Goal: Task Accomplishment & Management: Manage account settings

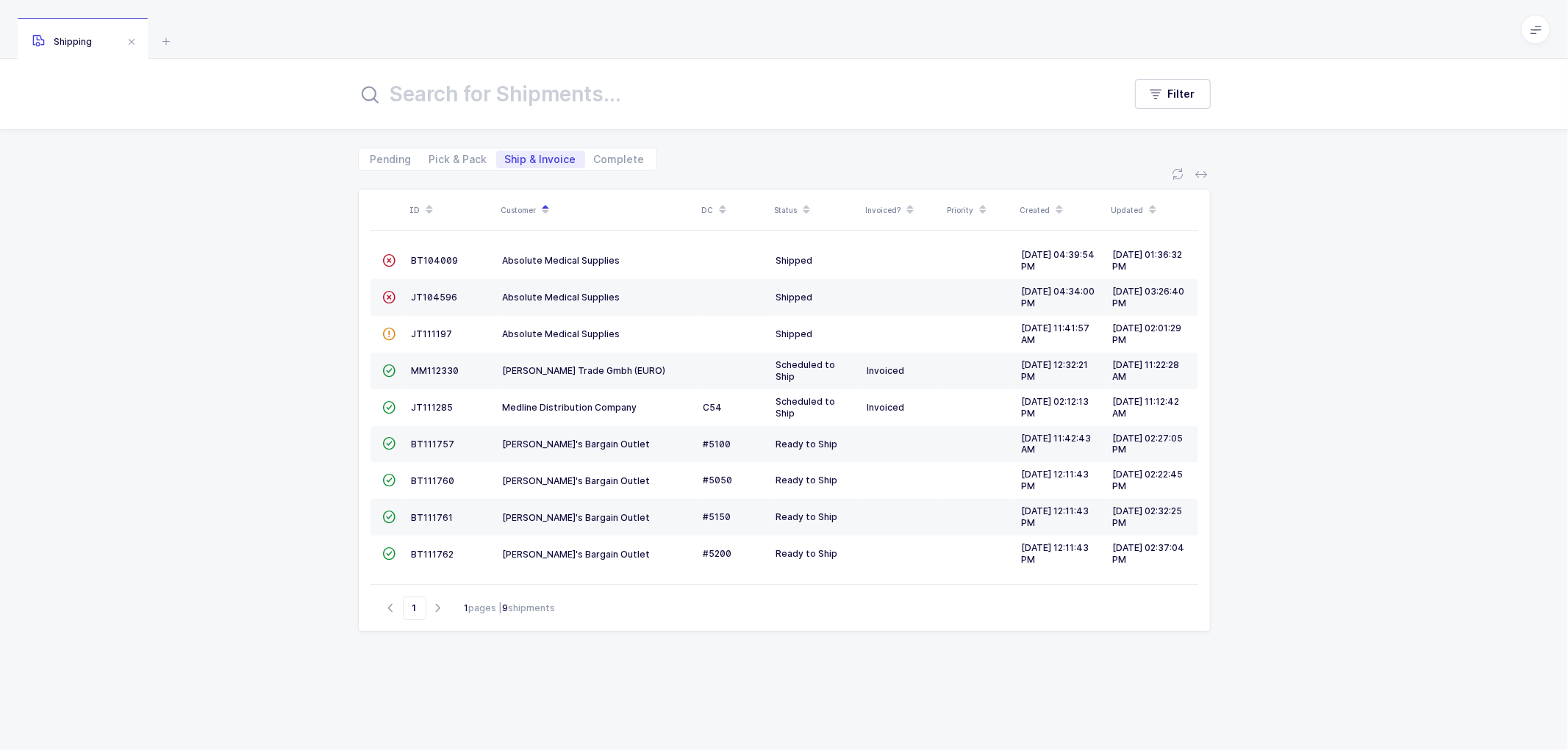
click at [441, 149] on div "Pending Pick & Pack Ship & Invoice Complete" at bounding box center [507, 159] width 299 height 24
click at [470, 155] on span "Pick & Pack" at bounding box center [458, 159] width 58 height 10
click at [456, 157] on span "Pick & Pack" at bounding box center [458, 159] width 58 height 10
click at [430, 157] on input "Pick & Pack" at bounding box center [425, 155] width 9 height 9
radio input "true"
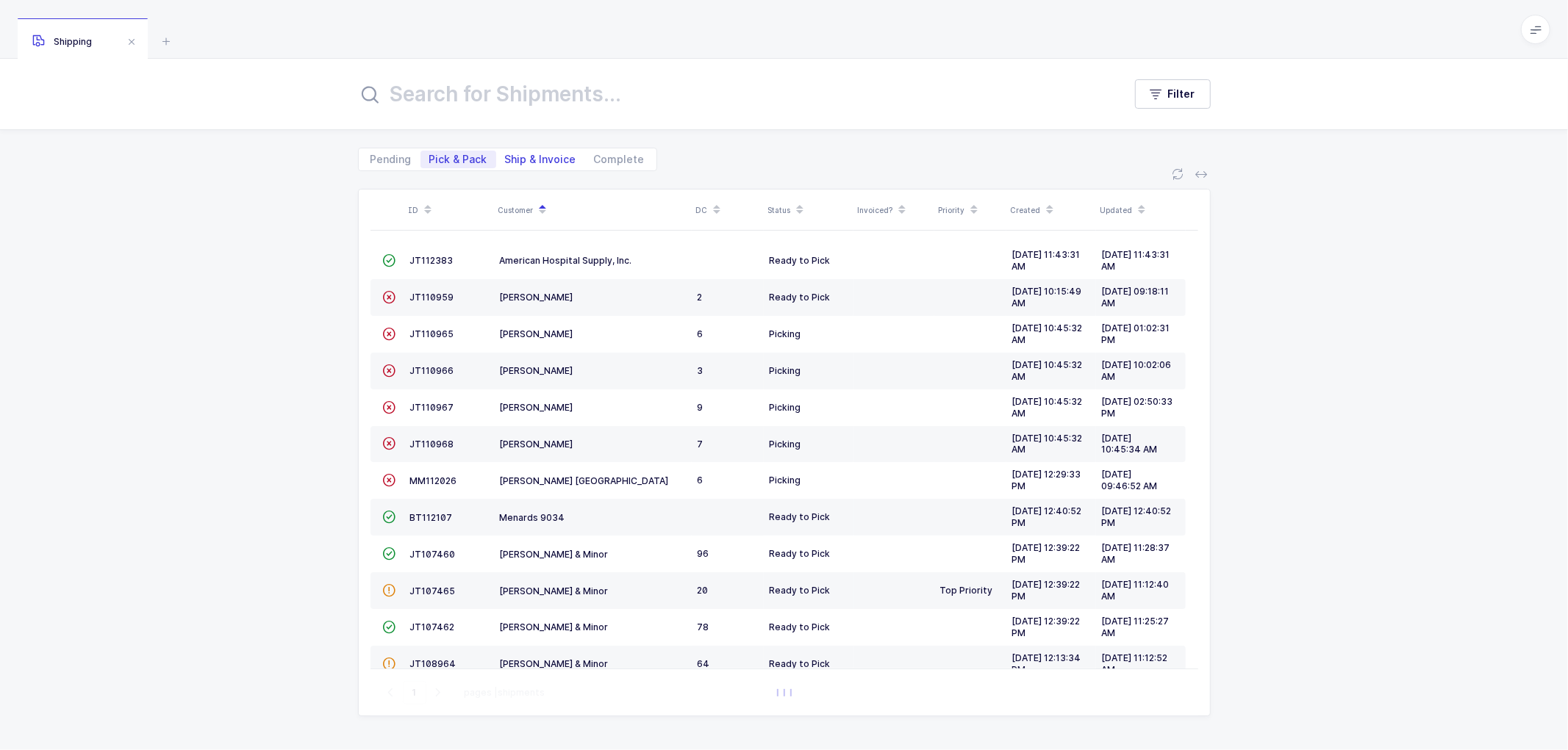
click at [529, 156] on span "Ship & Invoice" at bounding box center [540, 159] width 71 height 10
click at [506, 156] on input "Ship & Invoice" at bounding box center [501, 155] width 9 height 9
radio input "true"
radio input "false"
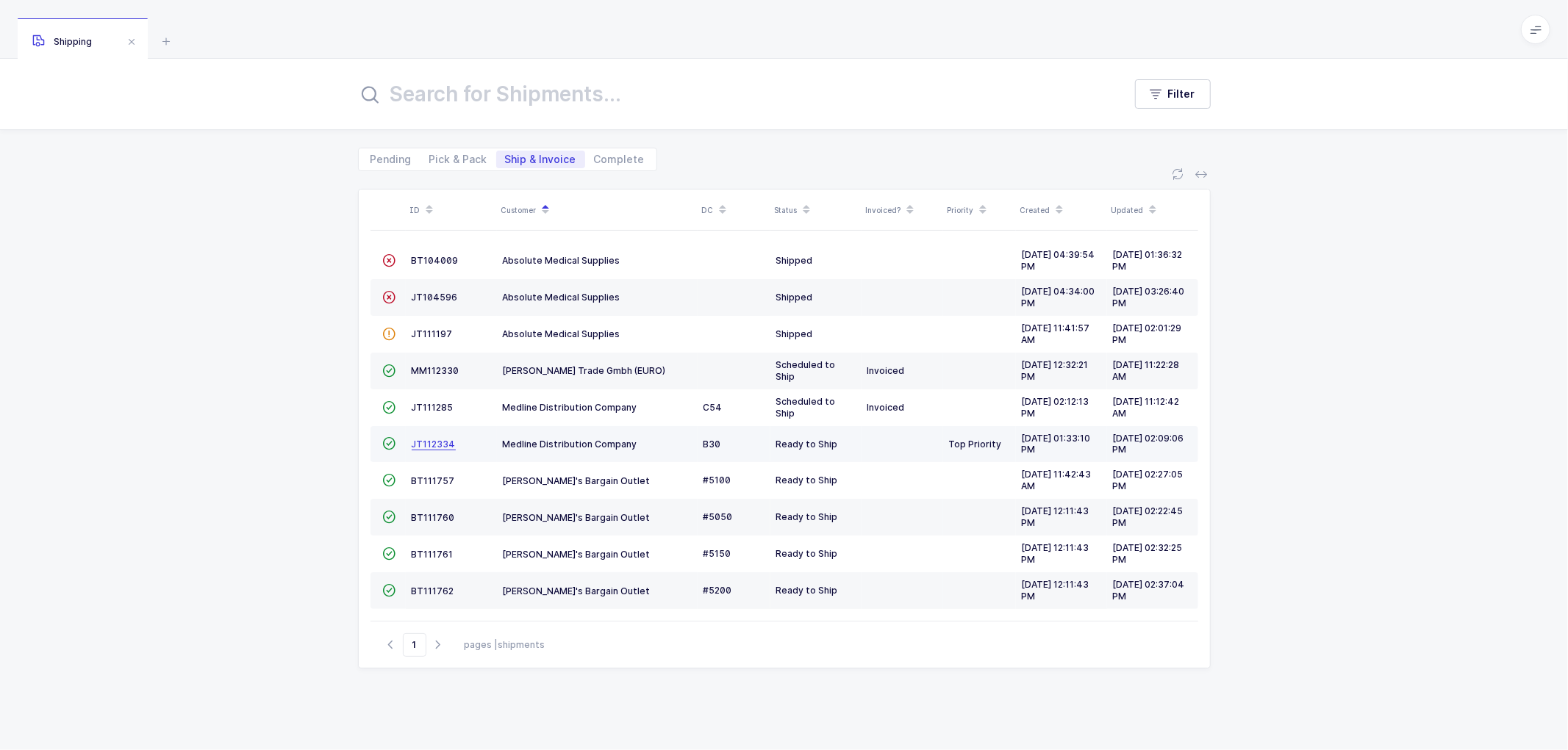
click at [434, 445] on span "JT112334" at bounding box center [434, 445] width 44 height 11
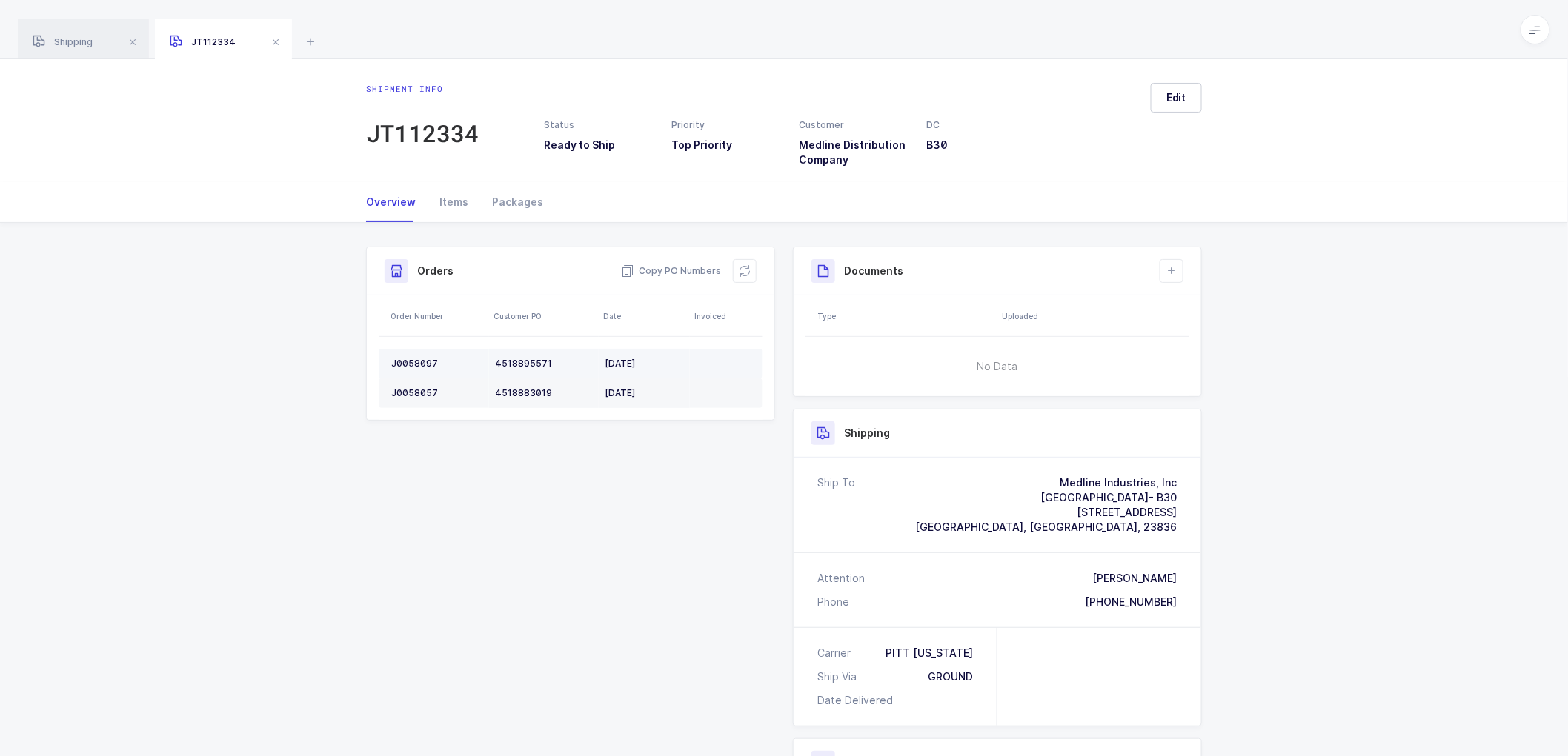
click at [415, 358] on div "J0058097" at bounding box center [437, 363] width 92 height 11
copy div "J0058097"
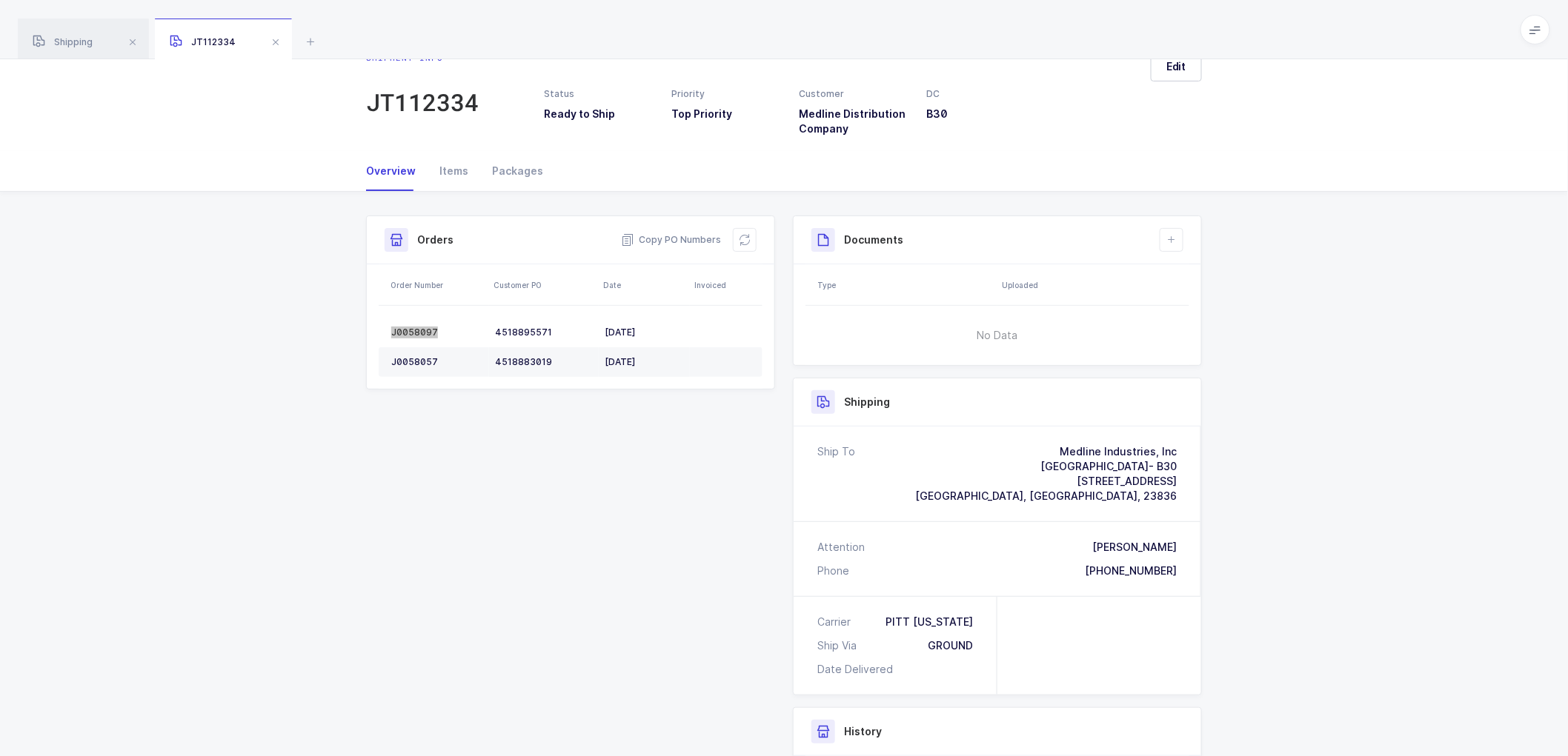
scroll to position [82, 0]
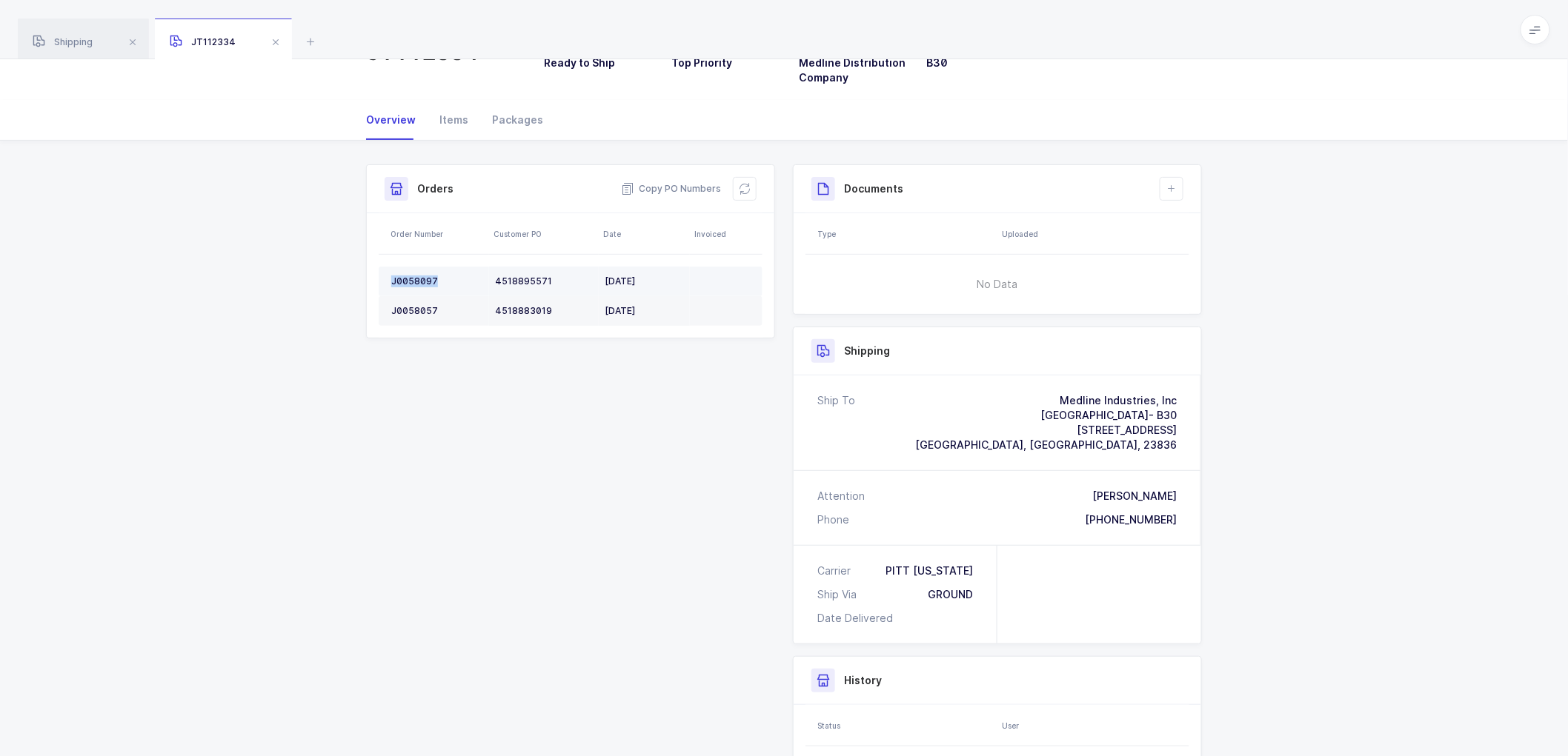
click at [415, 283] on div "J0058097" at bounding box center [437, 281] width 92 height 11
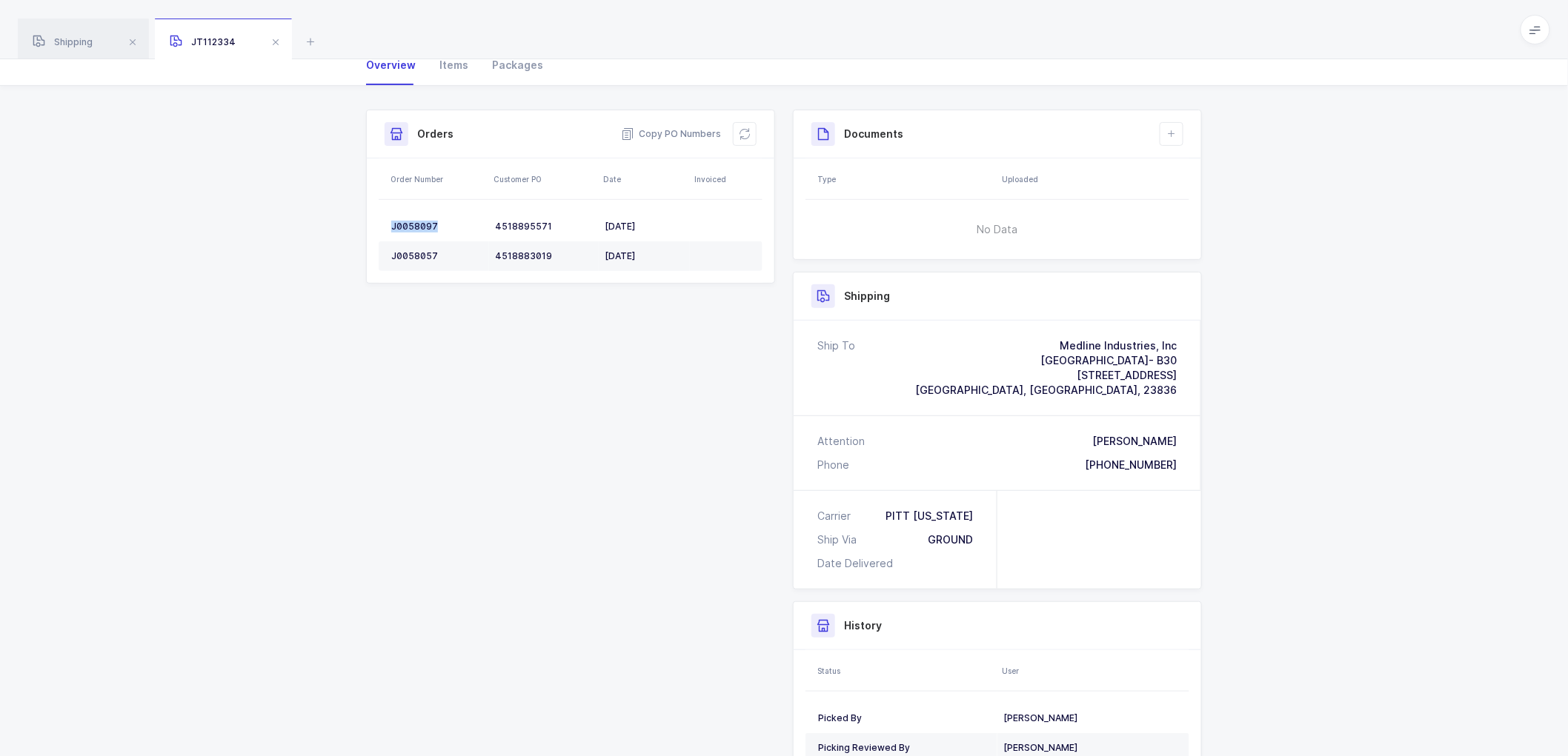
scroll to position [164, 0]
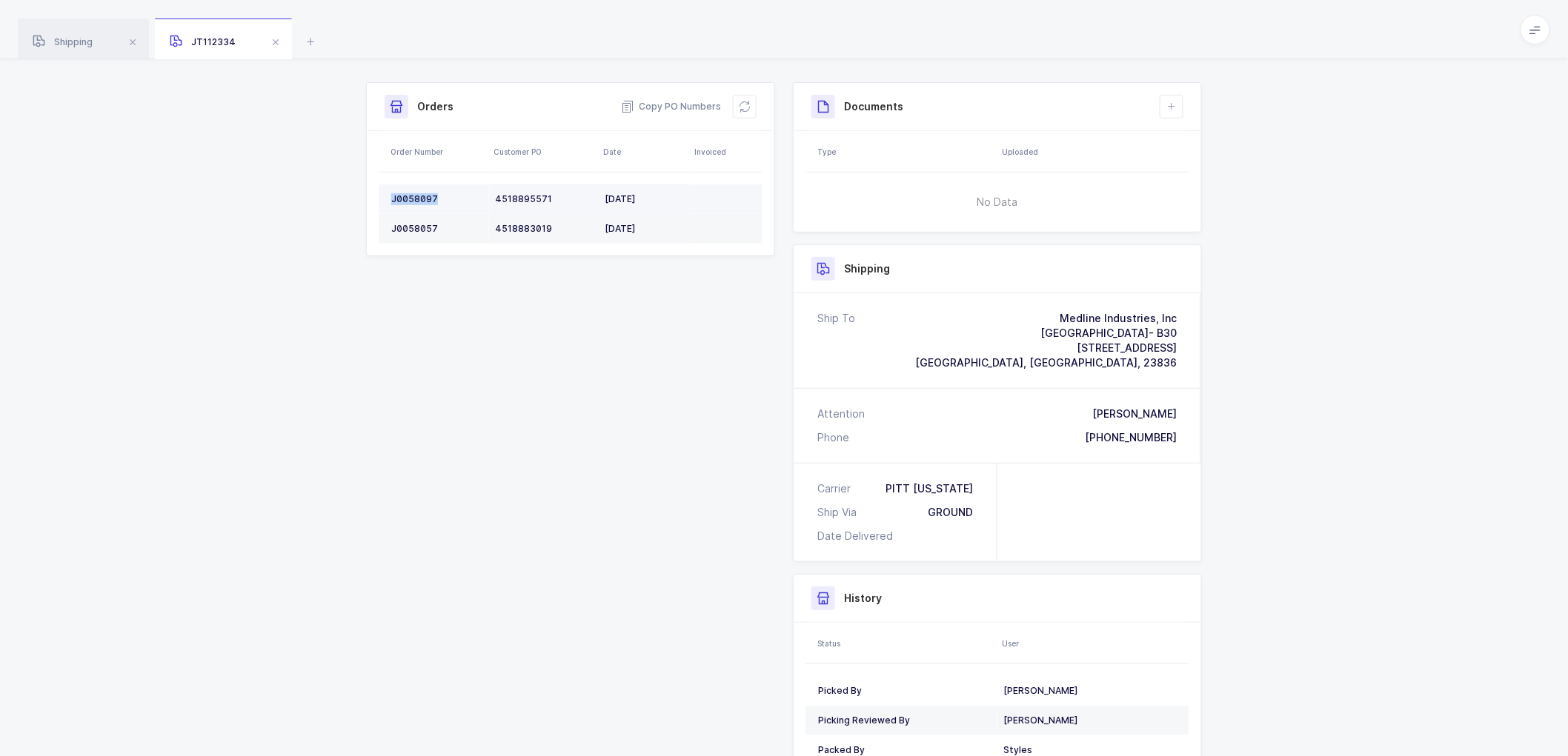
click at [417, 197] on div "J0058097" at bounding box center [437, 199] width 92 height 11
click at [410, 223] on div "J0058057" at bounding box center [437, 228] width 92 height 11
copy div "J0058057"
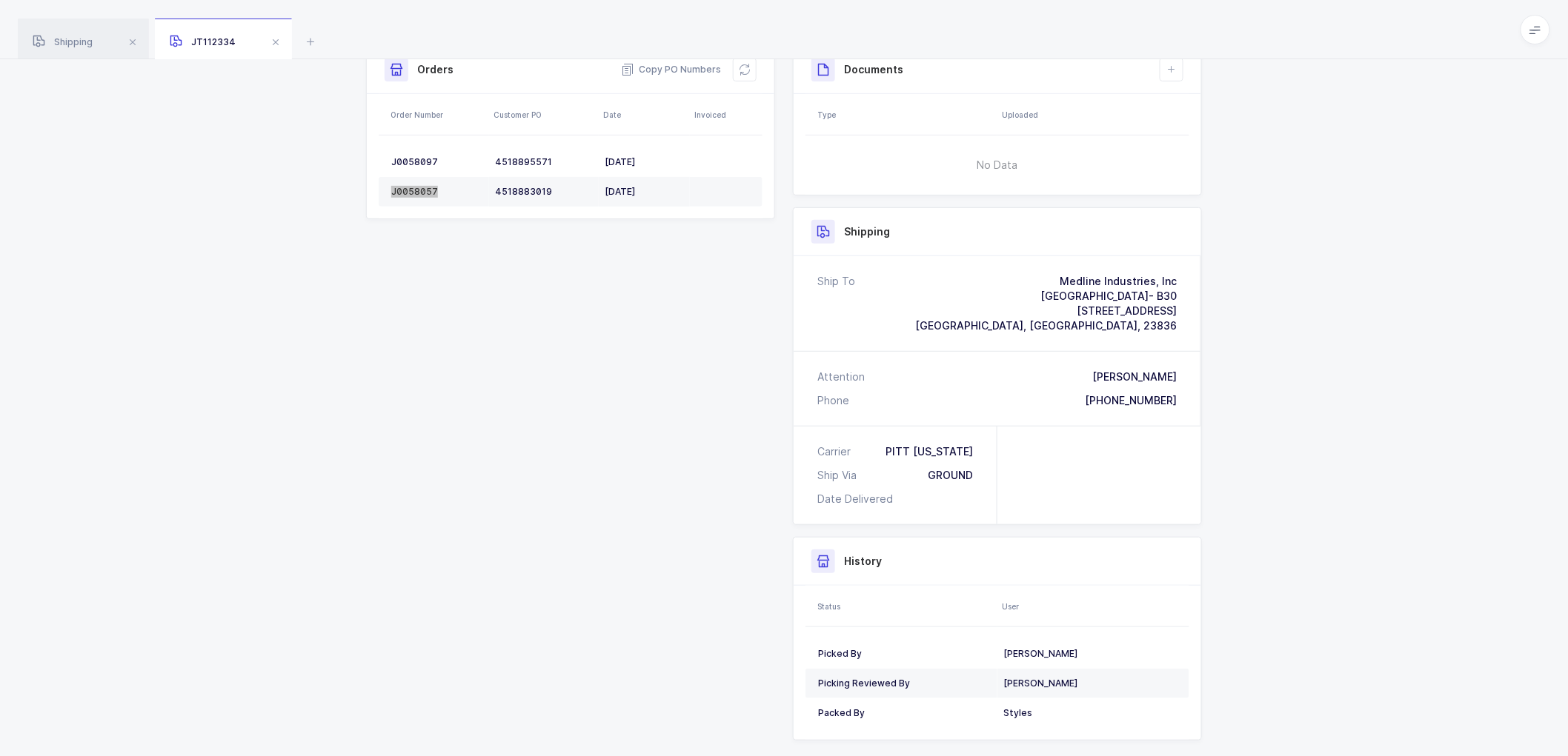
scroll to position [233, 0]
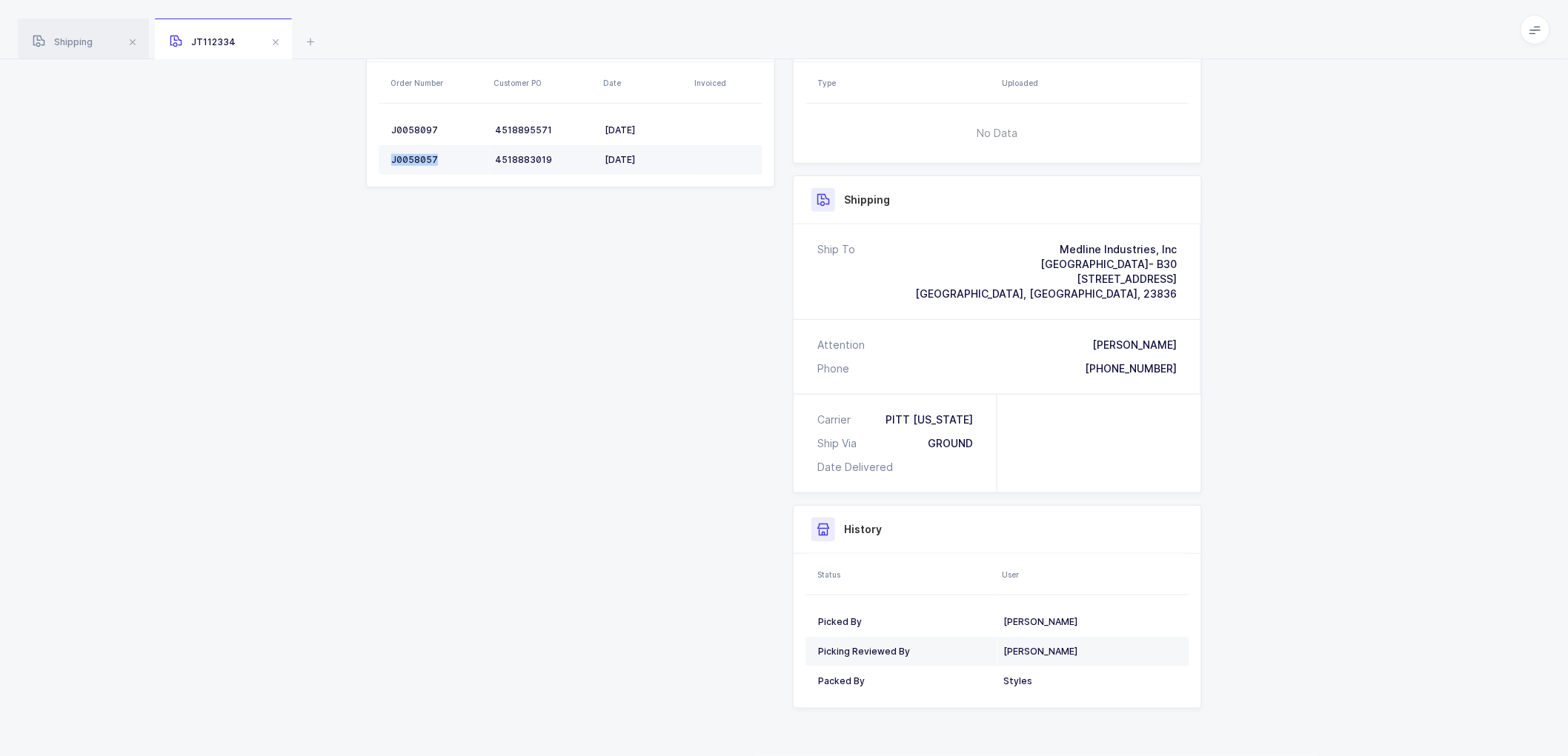
click at [420, 156] on div "J0058057" at bounding box center [437, 160] width 92 height 11
click at [410, 130] on div "J0058097" at bounding box center [437, 130] width 92 height 11
copy div "J0058097"
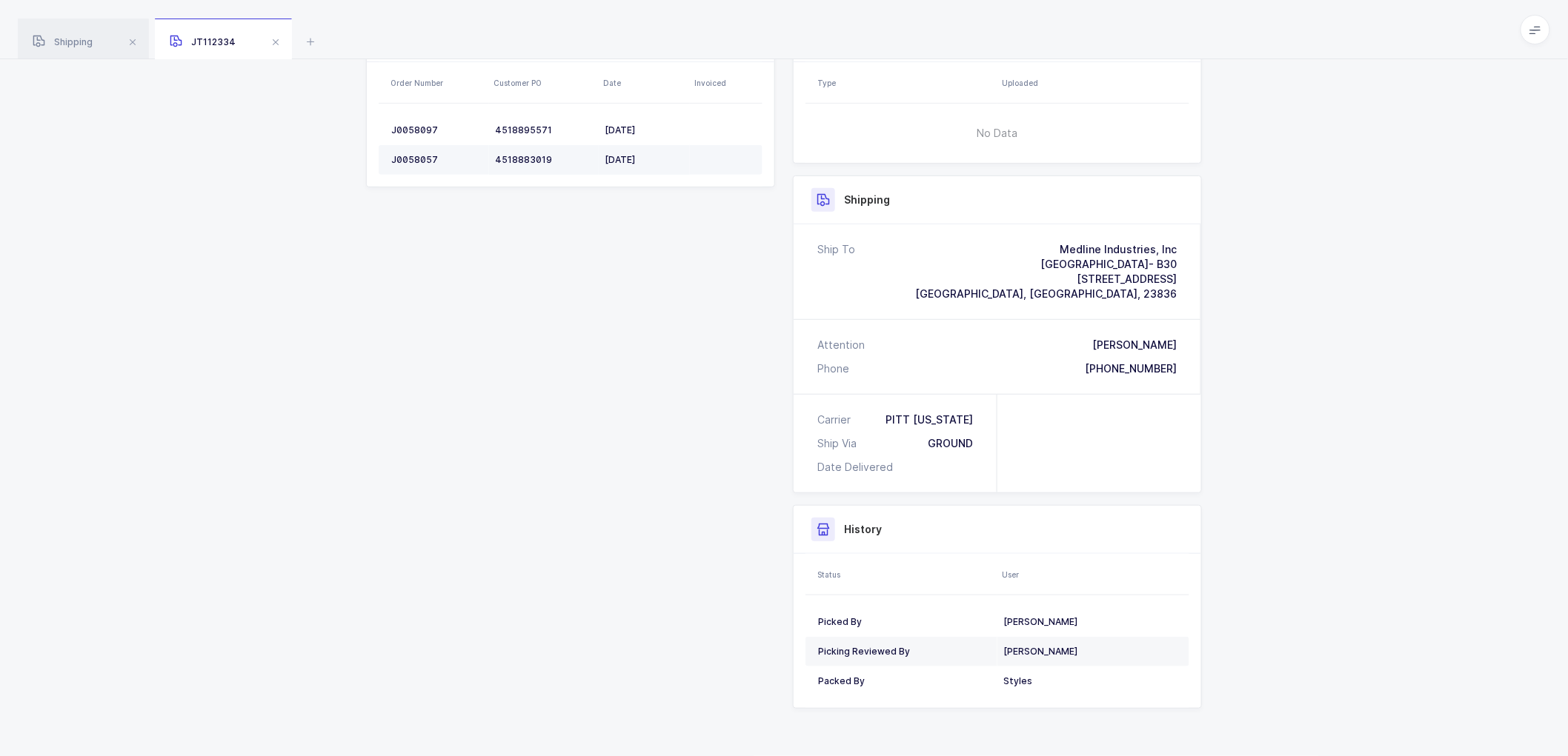
click at [421, 163] on div "J0058057" at bounding box center [437, 160] width 92 height 11
copy div "J0058057"
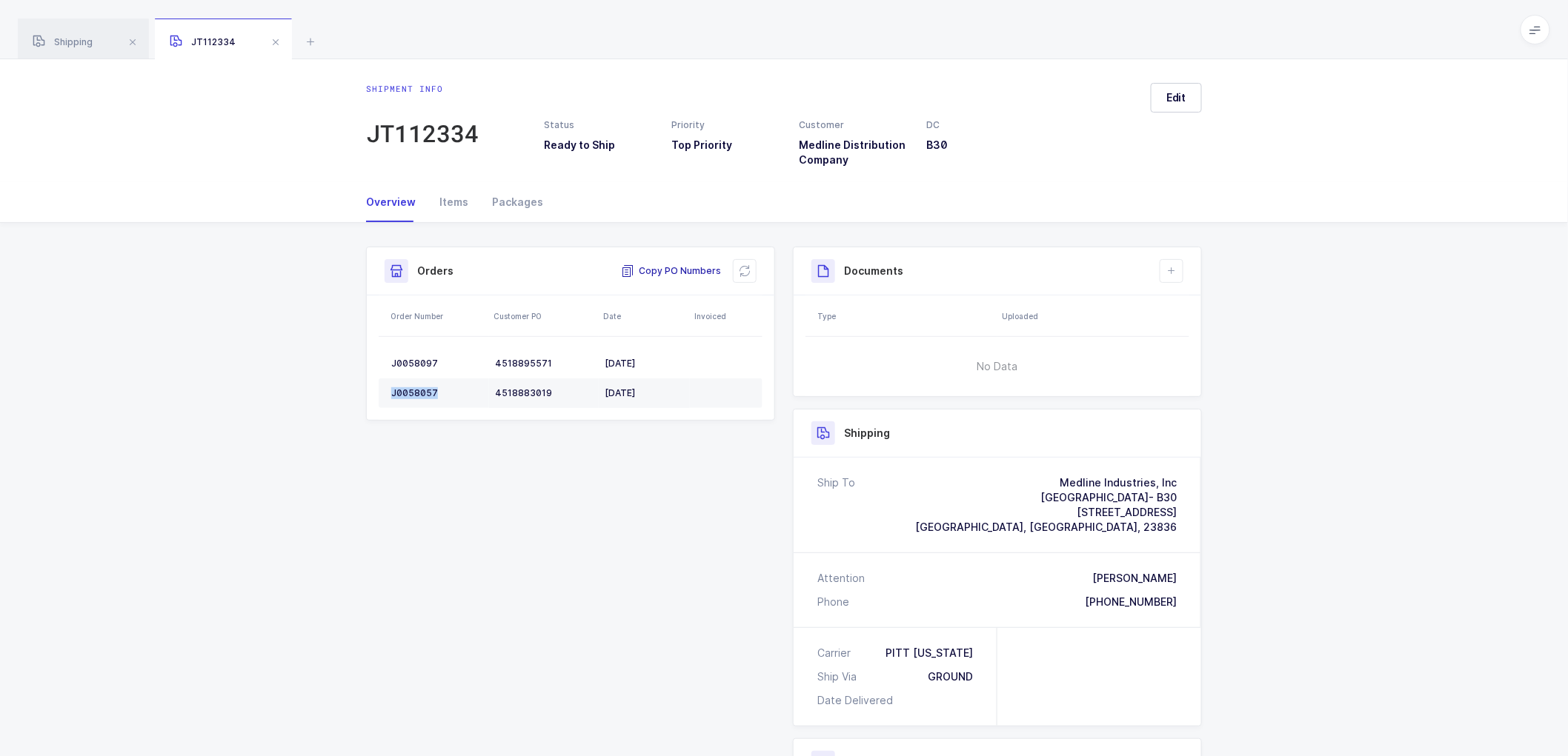
drag, startPoint x: 669, startPoint y: 269, endPoint x: 709, endPoint y: 267, distance: 40.0
click at [669, 269] on span "Copy PO Numbers" at bounding box center [670, 270] width 100 height 14
click at [495, 196] on div "Packages" at bounding box center [512, 203] width 63 height 40
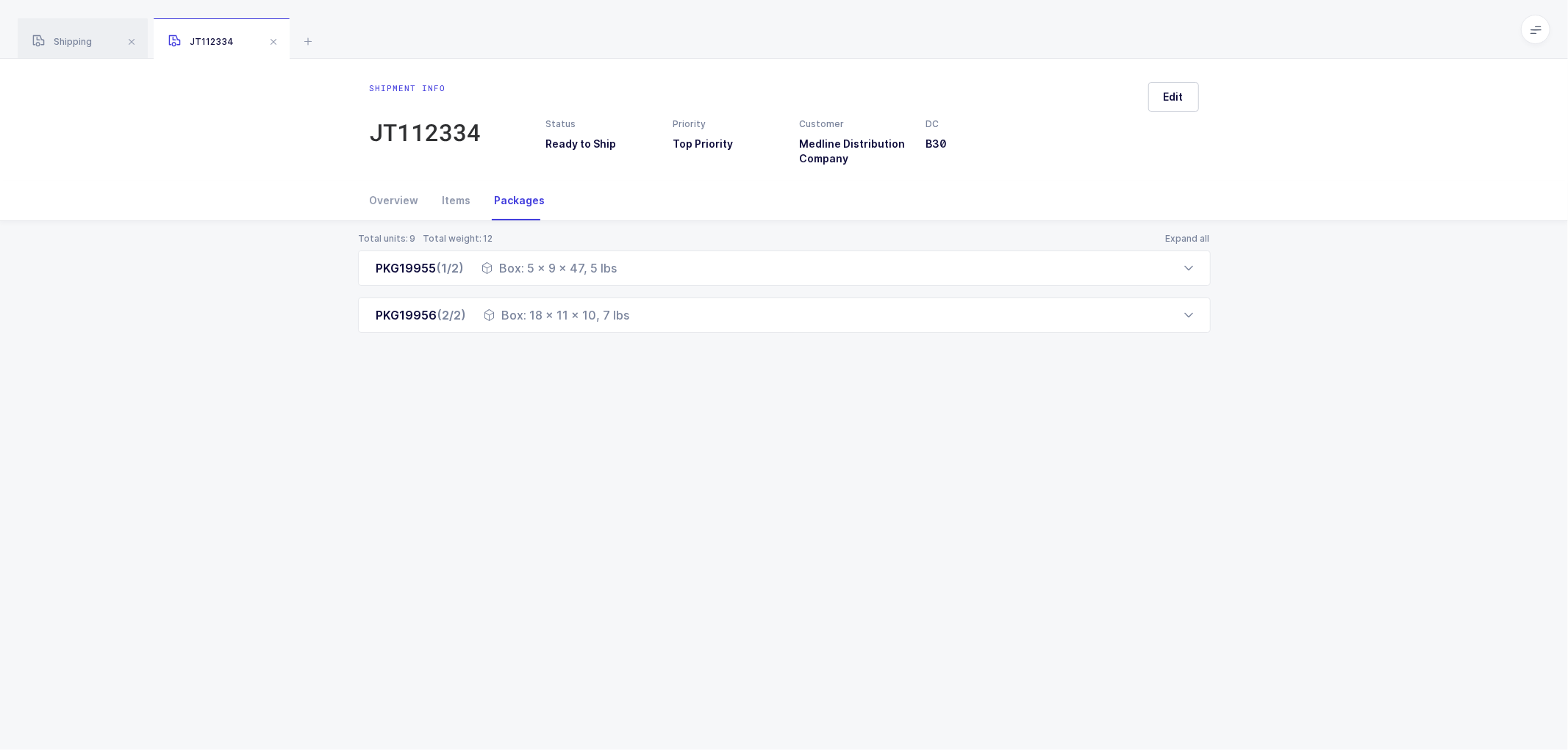
drag, startPoint x: 993, startPoint y: 575, endPoint x: 1001, endPoint y: 461, distance: 114.3
click at [994, 572] on div "Shipment info JT112334 Status Ready to Ship Priority Top Priority Customer Medl…" at bounding box center [784, 404] width 1568 height 691
click at [390, 204] on div "Overview" at bounding box center [400, 201] width 61 height 40
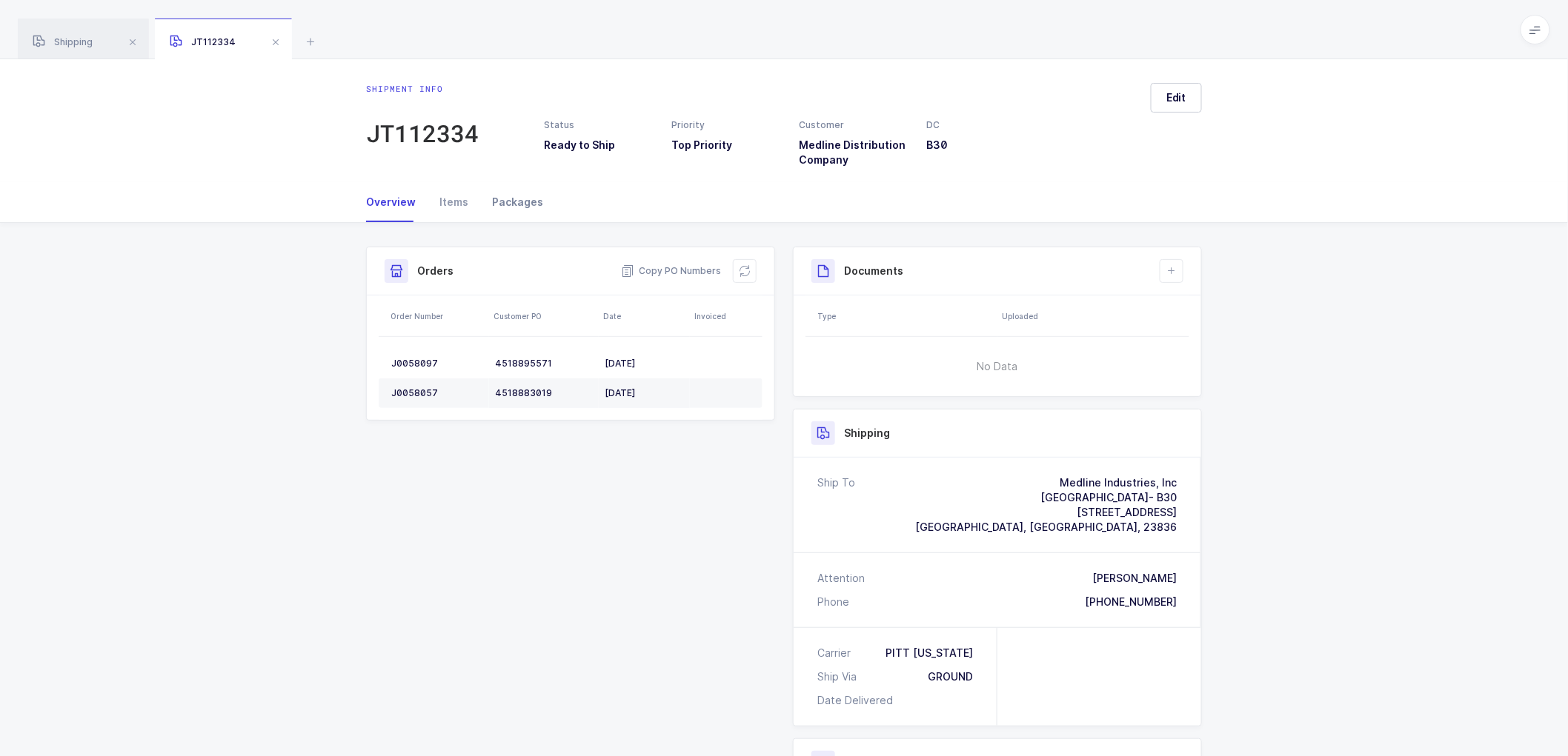
click at [513, 205] on div "Packages" at bounding box center [512, 203] width 63 height 40
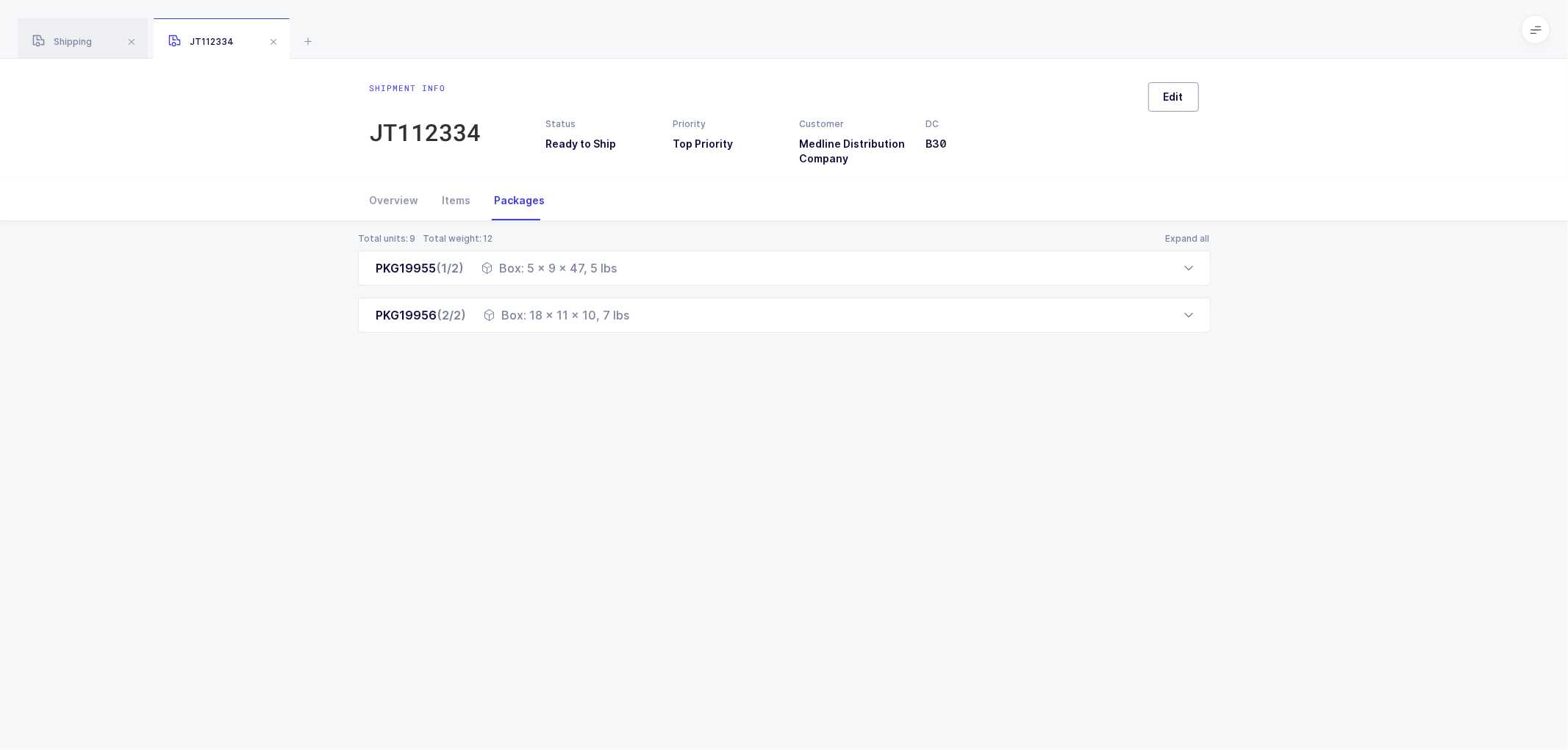
click at [1181, 91] on span "Edit" at bounding box center [1173, 97] width 20 height 14
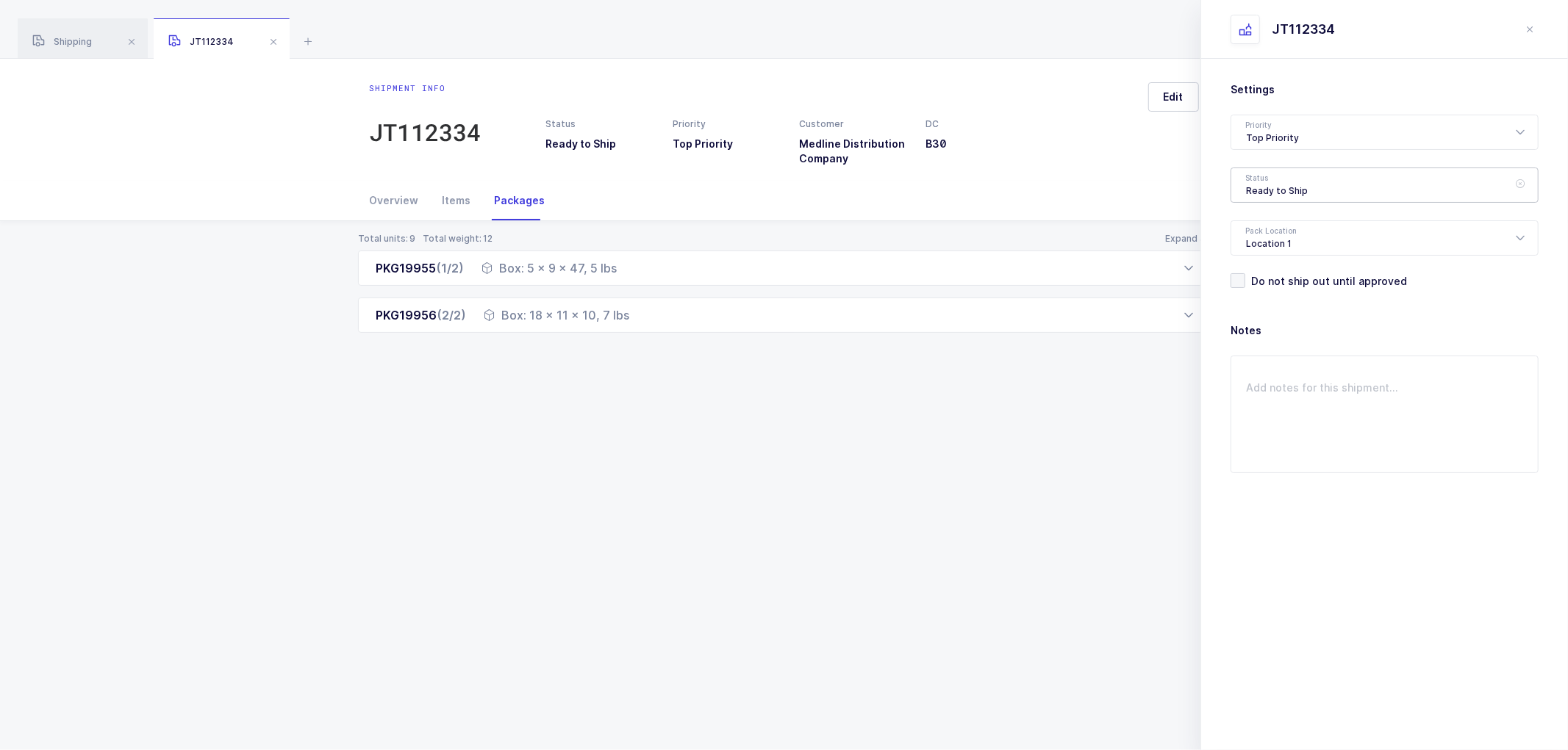
click at [1282, 193] on div "Ready to Ship" at bounding box center [1384, 185] width 308 height 35
click at [1266, 292] on span "Shipped" at bounding box center [1267, 298] width 42 height 12
type input "Shipped"
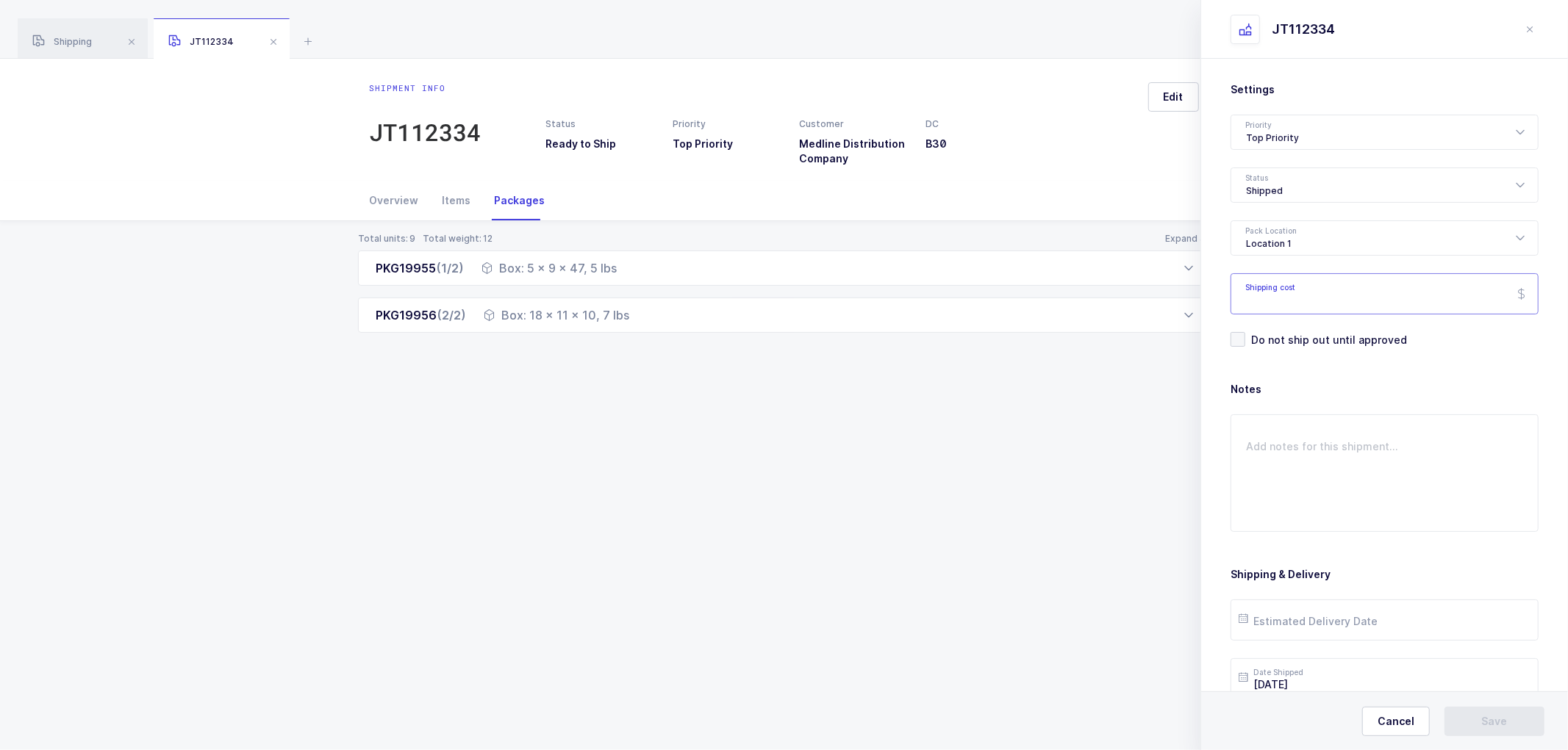
click at [1273, 296] on input "Shipping cost" at bounding box center [1384, 293] width 308 height 41
paste input "27.28"
type input "27.28"
click at [1282, 617] on input "text" at bounding box center [1384, 619] width 308 height 41
click at [1407, 504] on span "22" at bounding box center [1411, 509] width 18 height 18
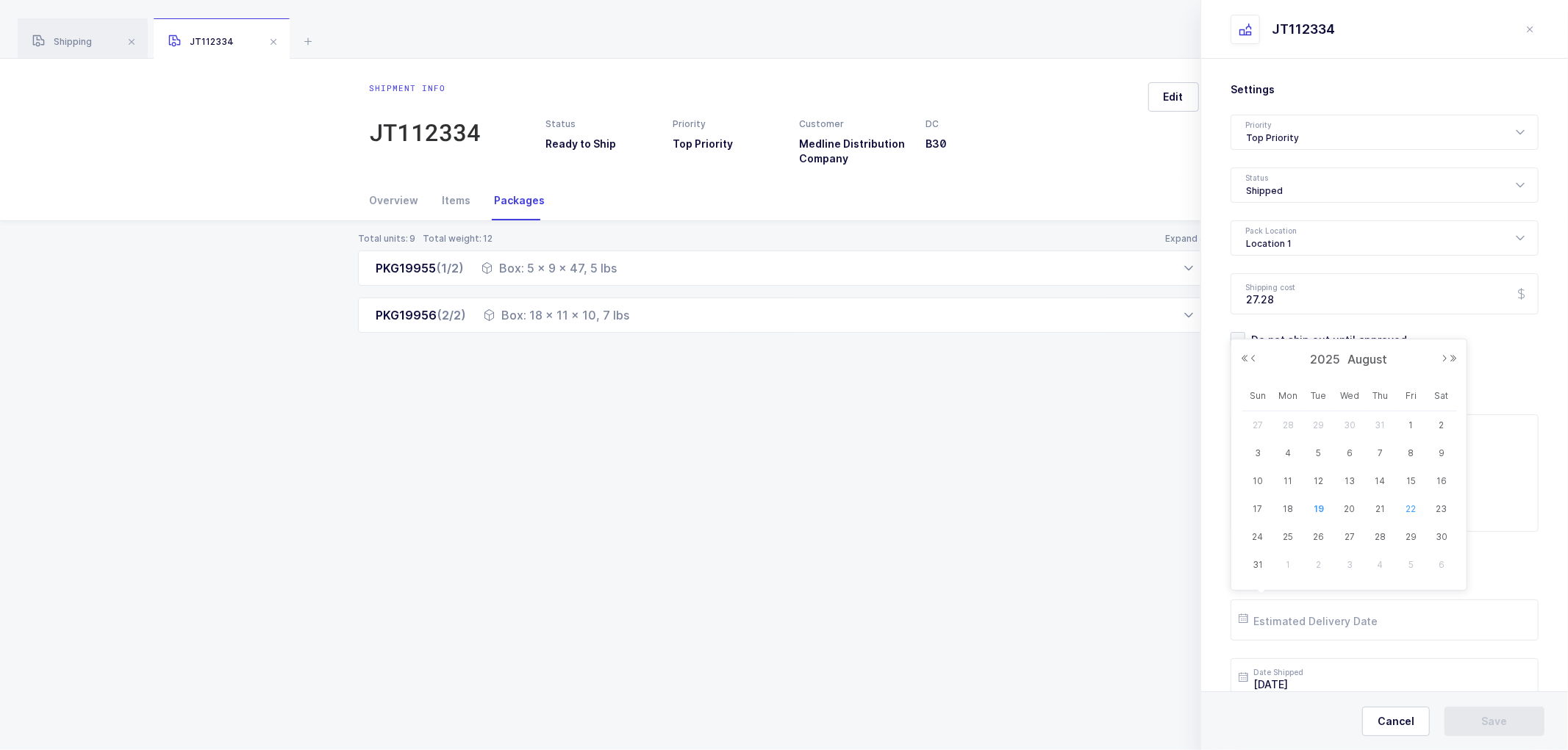
type input "[DATE]"
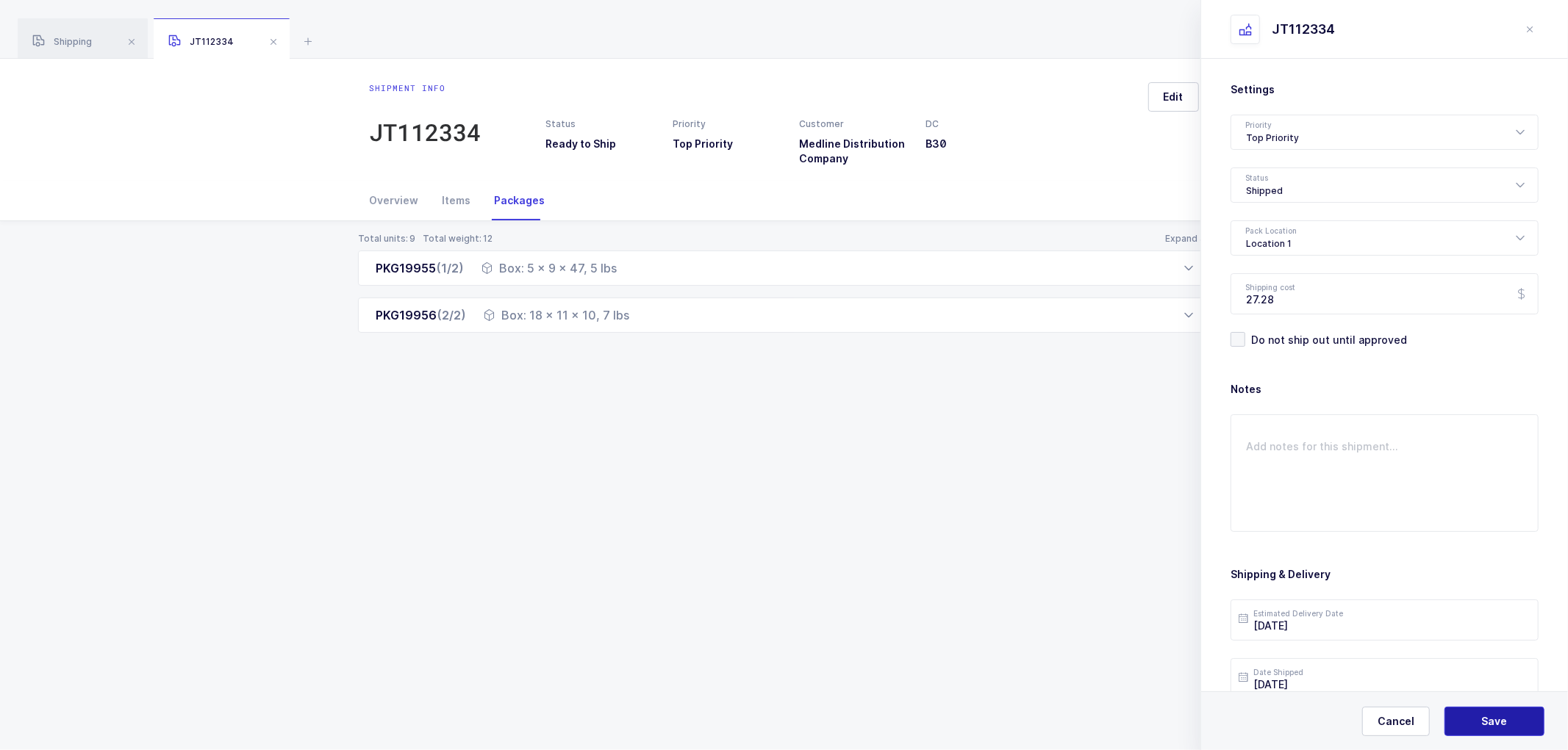
click at [1502, 721] on span "Save" at bounding box center [1494, 721] width 26 height 14
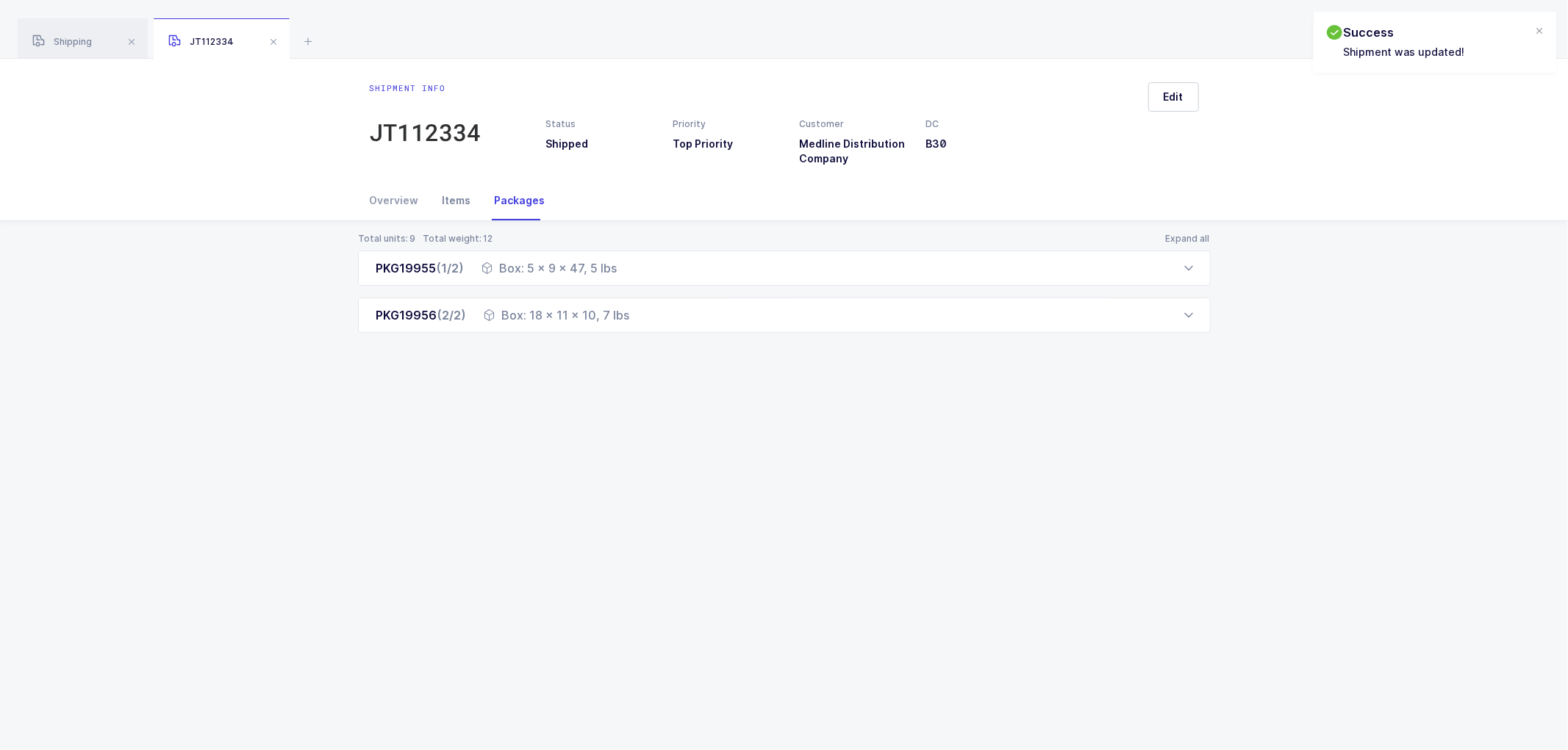
drag, startPoint x: 399, startPoint y: 194, endPoint x: 441, endPoint y: 199, distance: 42.3
click at [398, 194] on div "Overview" at bounding box center [400, 201] width 61 height 40
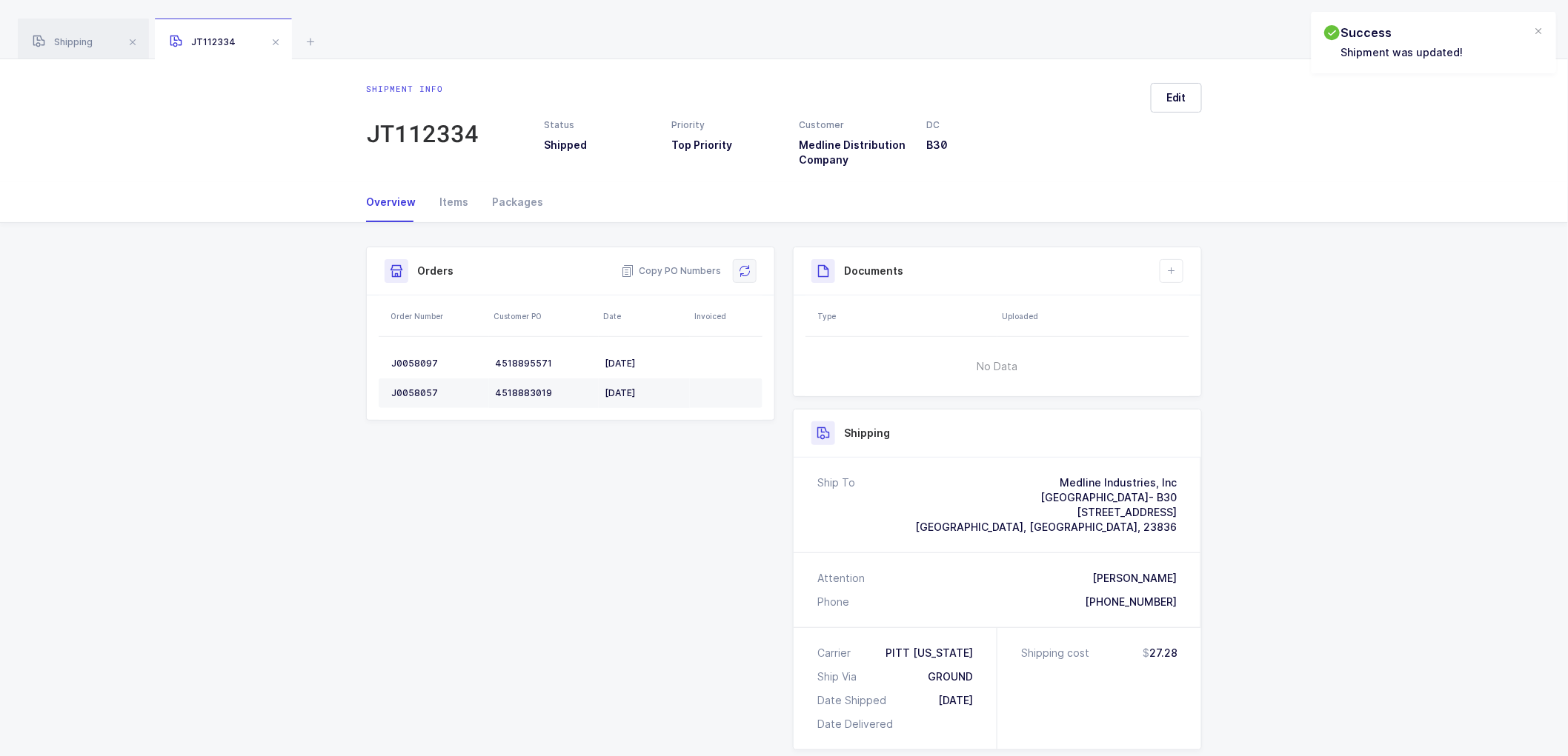
click at [743, 260] on button at bounding box center [744, 270] width 24 height 24
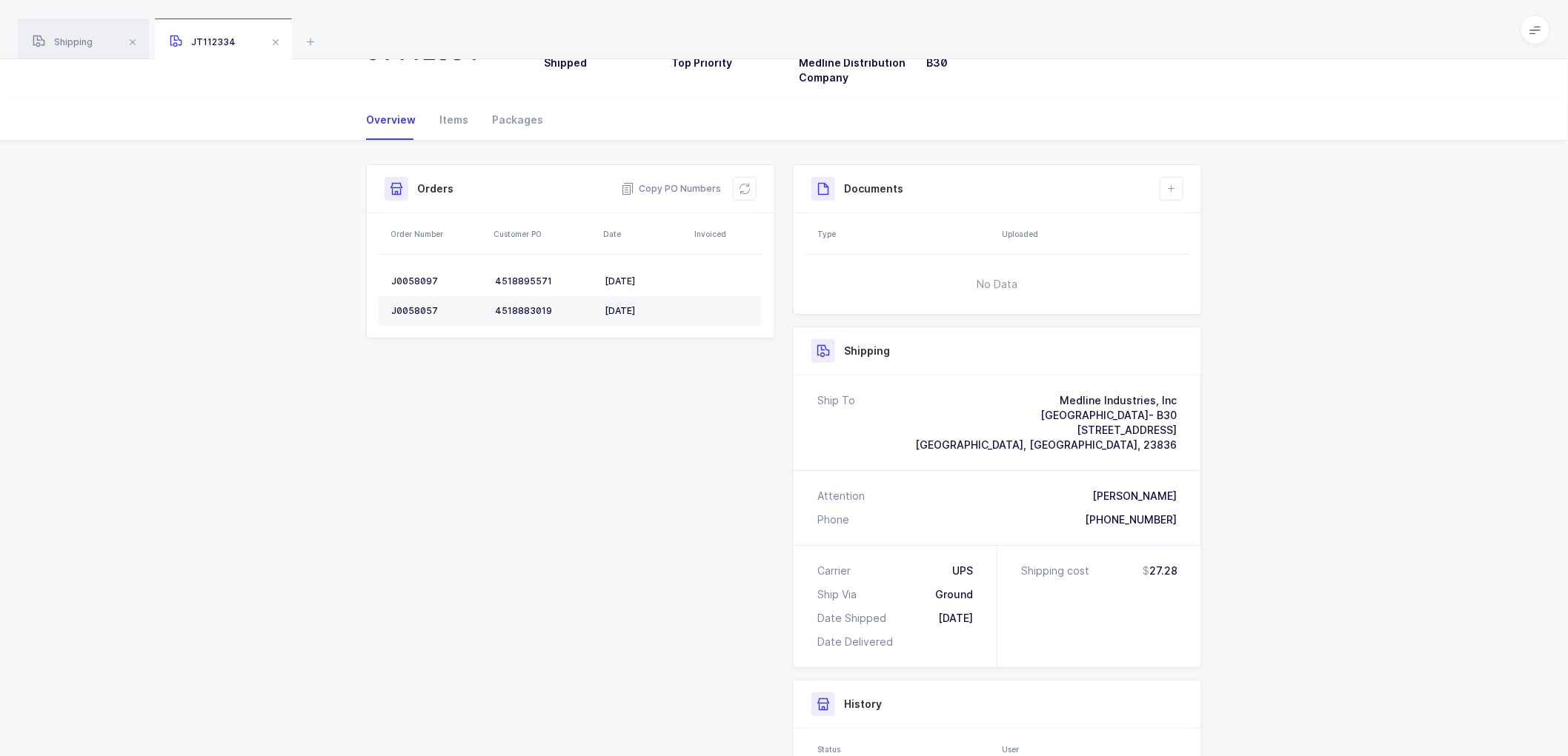
drag, startPoint x: 739, startPoint y: 186, endPoint x: 882, endPoint y: 170, distance: 143.9
click at [744, 186] on icon at bounding box center [745, 188] width 11 height 11
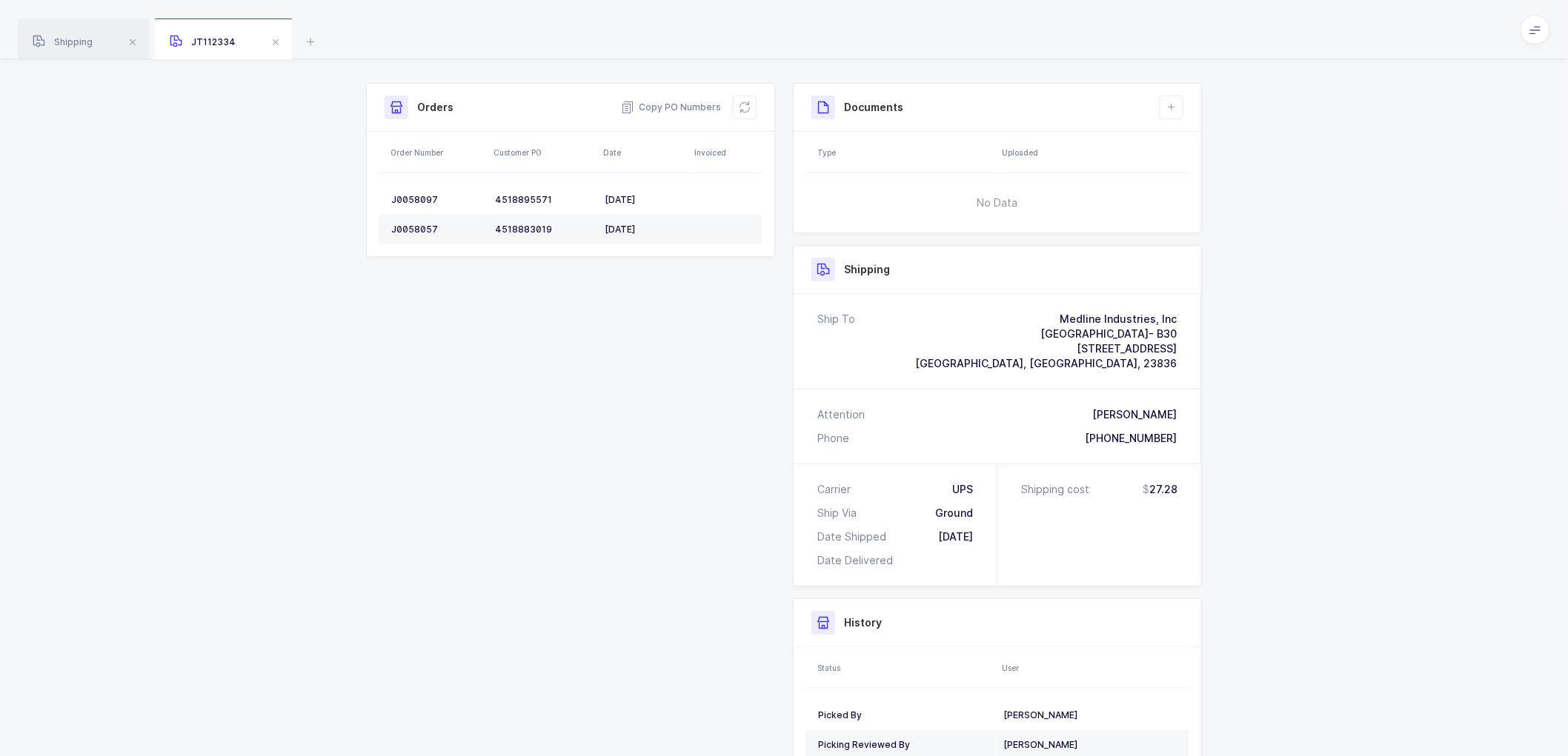
scroll to position [164, 0]
click at [1175, 109] on icon at bounding box center [1171, 106] width 11 height 11
click at [1201, 139] on li "Create Document" at bounding box center [1221, 148] width 110 height 24
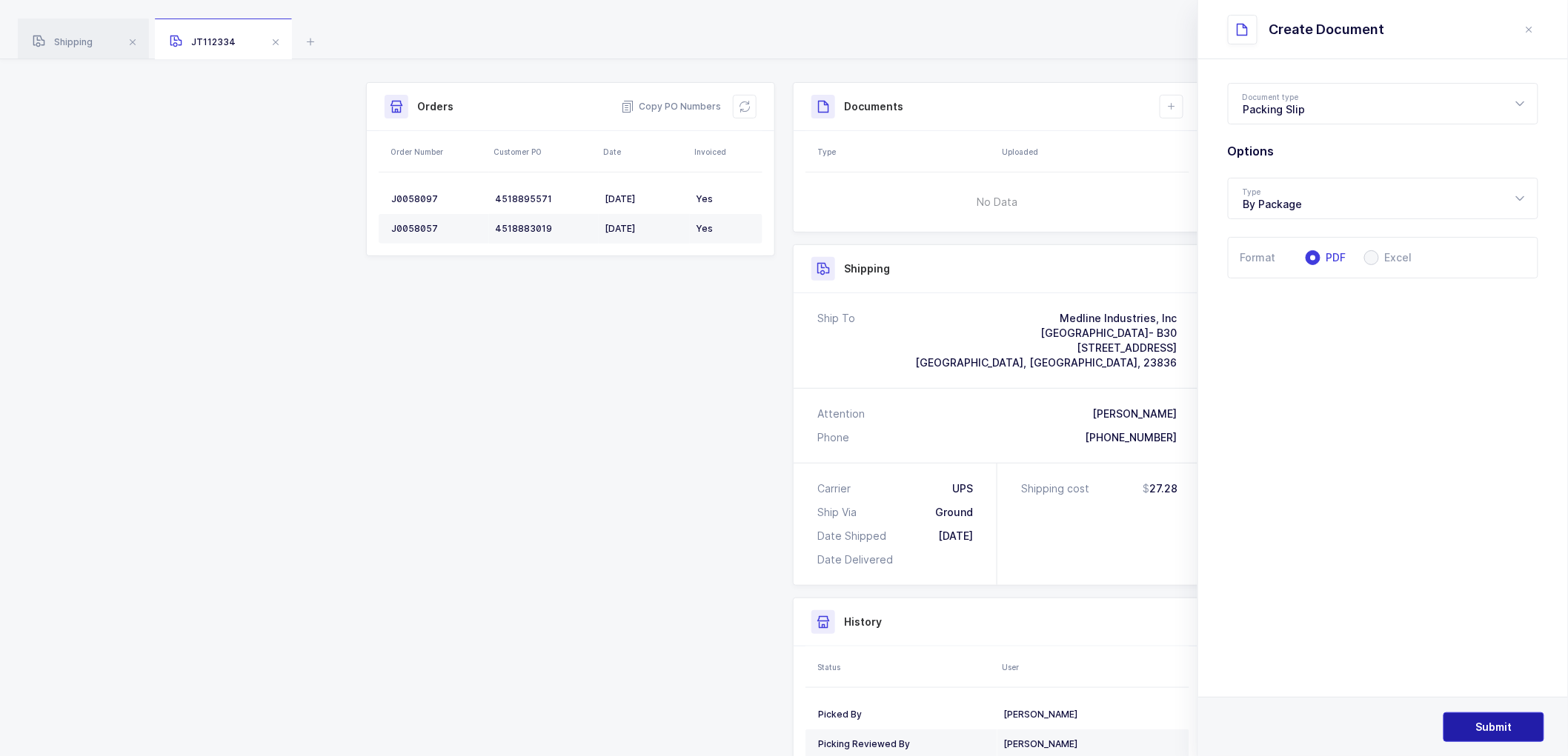
click at [1495, 716] on button "Submit" at bounding box center [1493, 727] width 100 height 30
